Goal: Subscribe to service/newsletter

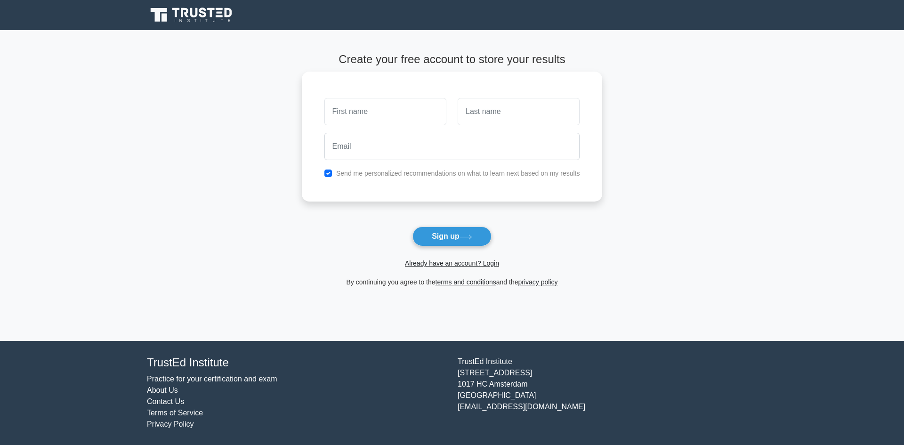
click at [361, 102] on input "text" at bounding box center [385, 111] width 122 height 27
type input "Navya"
click at [485, 118] on input "text" at bounding box center [519, 111] width 122 height 27
type input "Vungarala"
click at [412, 170] on label "Send me personalized recommendations on what to learn next based on my results" at bounding box center [458, 173] width 244 height 8
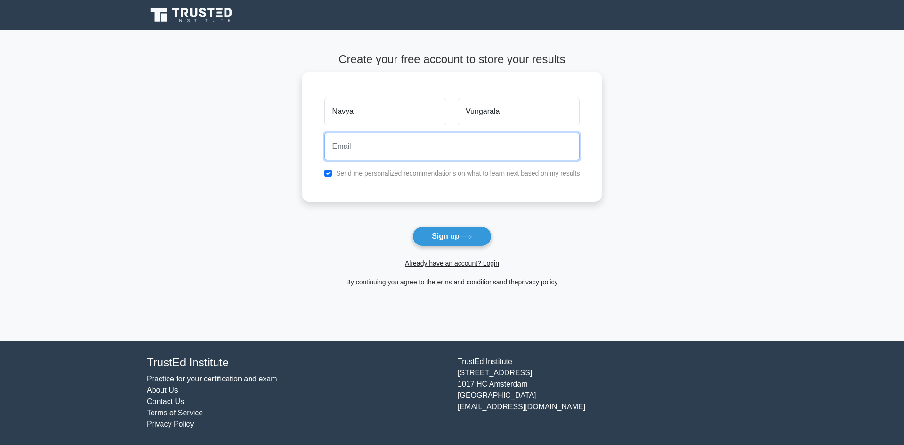
click at [411, 152] on input "email" at bounding box center [452, 146] width 256 height 27
type input "nvthota@gmail.com"
click at [325, 174] on input "checkbox" at bounding box center [328, 173] width 8 height 8
click at [329, 175] on input "checkbox" at bounding box center [328, 173] width 8 height 8
checkbox input "true"
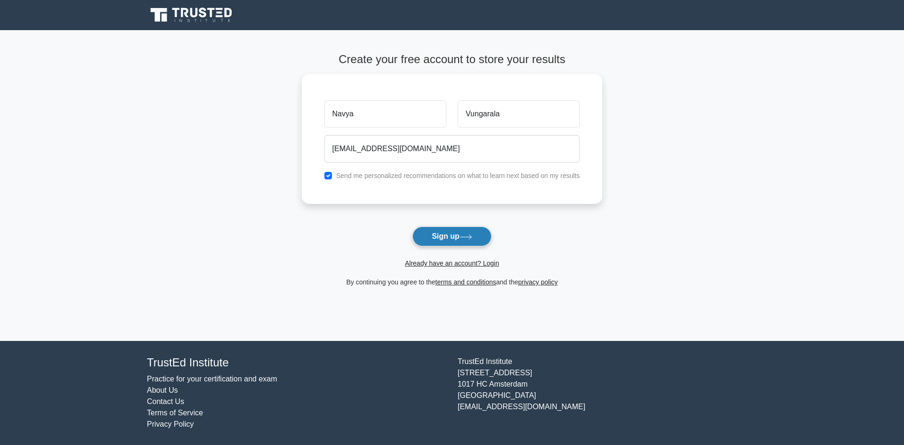
click at [463, 238] on icon at bounding box center [466, 236] width 13 height 5
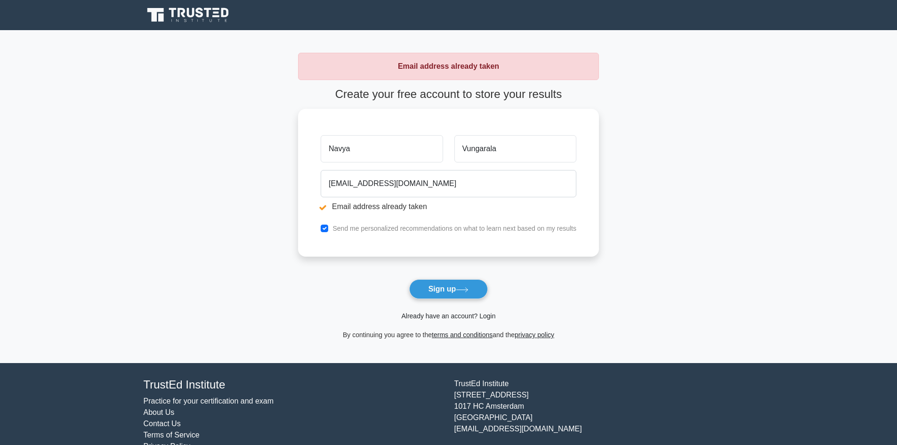
click at [461, 317] on link "Already have an account? Login" at bounding box center [448, 316] width 94 height 8
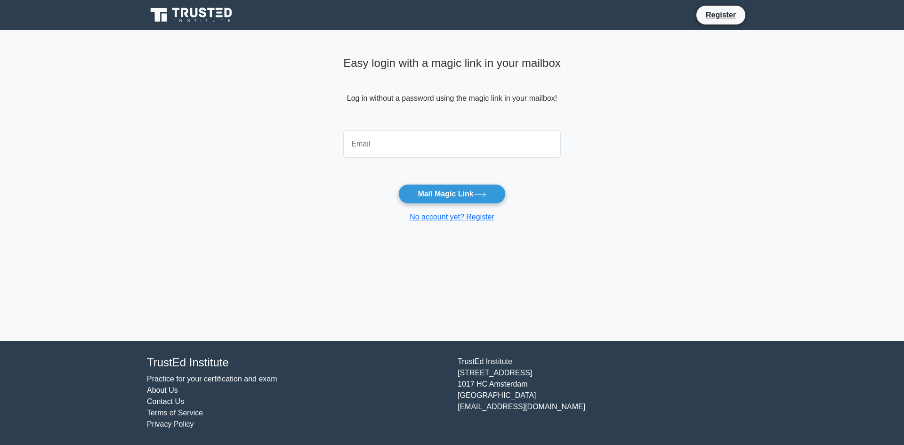
click at [405, 147] on input "email" at bounding box center [452, 143] width 218 height 27
type input "nvthota@gmail.com"
click at [437, 187] on button "Mail Magic Link" at bounding box center [451, 194] width 107 height 20
